Goal: Task Accomplishment & Management: Use online tool/utility

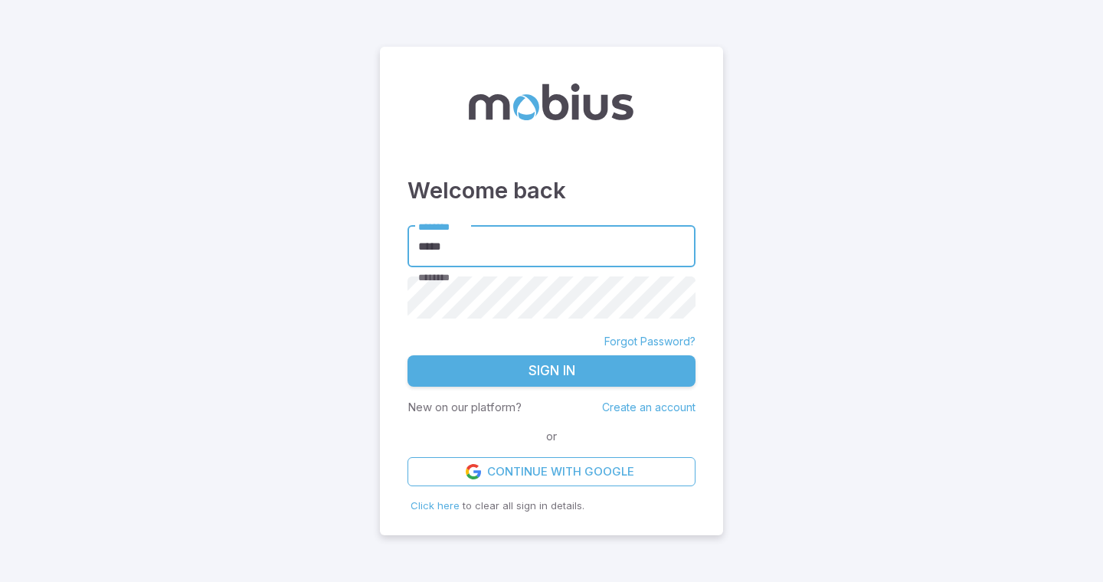
click at [594, 376] on button "Sign In" at bounding box center [552, 372] width 288 height 32
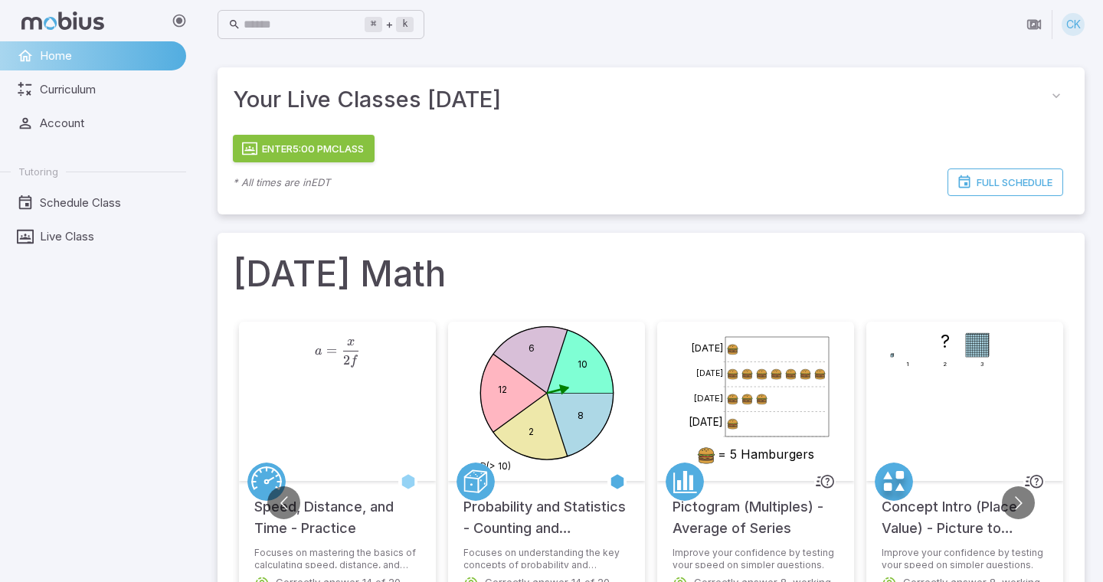
click at [265, 142] on button "Enter 5:00 PM Class" at bounding box center [304, 149] width 142 height 28
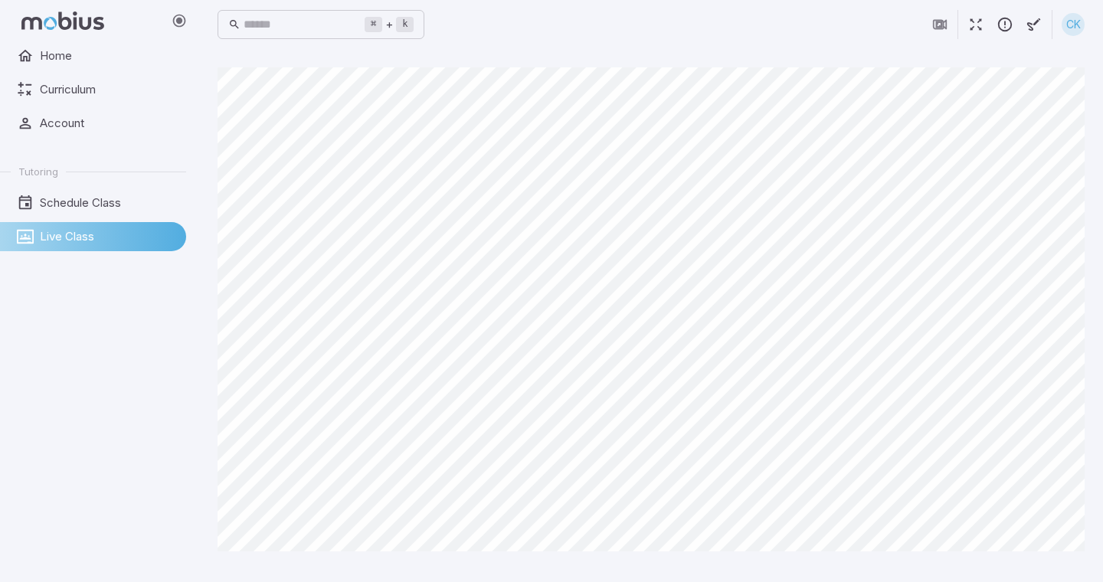
click at [692, 569] on main "Canvas actions 100 % Exit zen mode" at bounding box center [651, 315] width 904 height 533
